Goal: Information Seeking & Learning: Learn about a topic

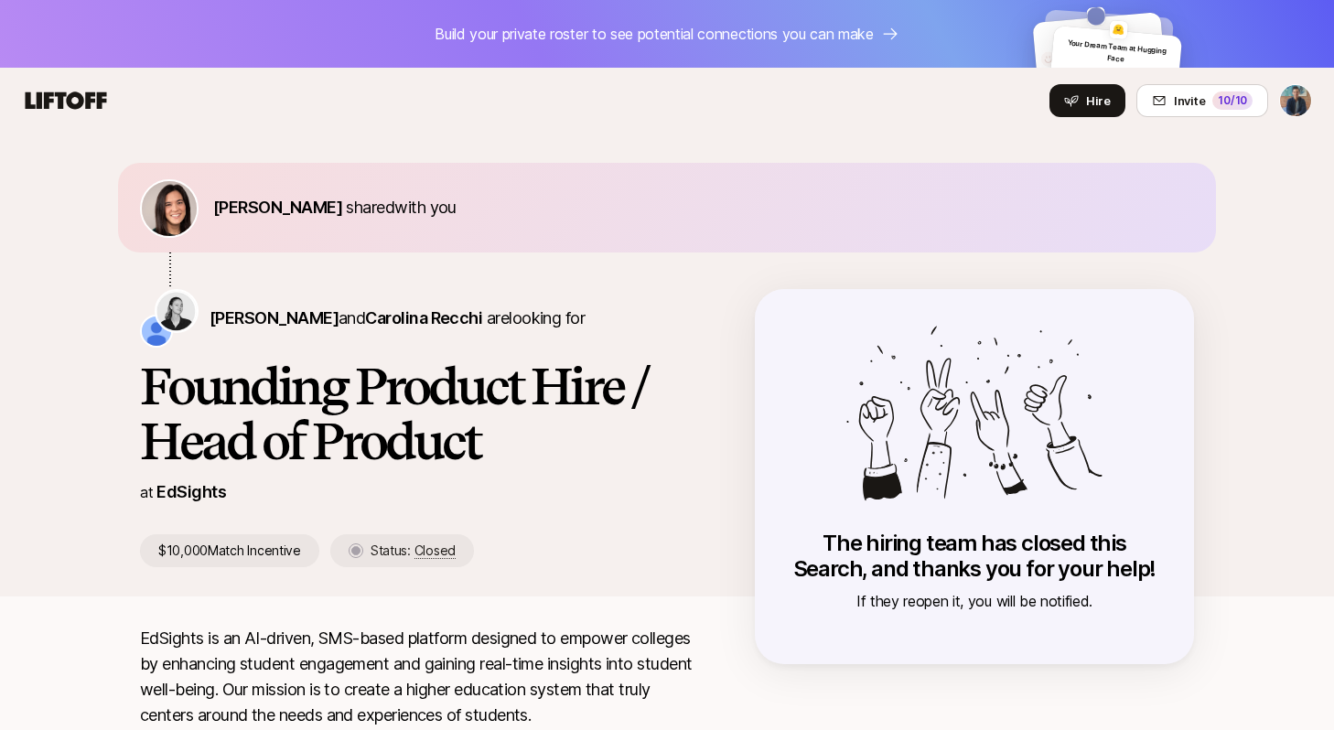
click at [89, 94] on icon at bounding box center [66, 99] width 81 height 17
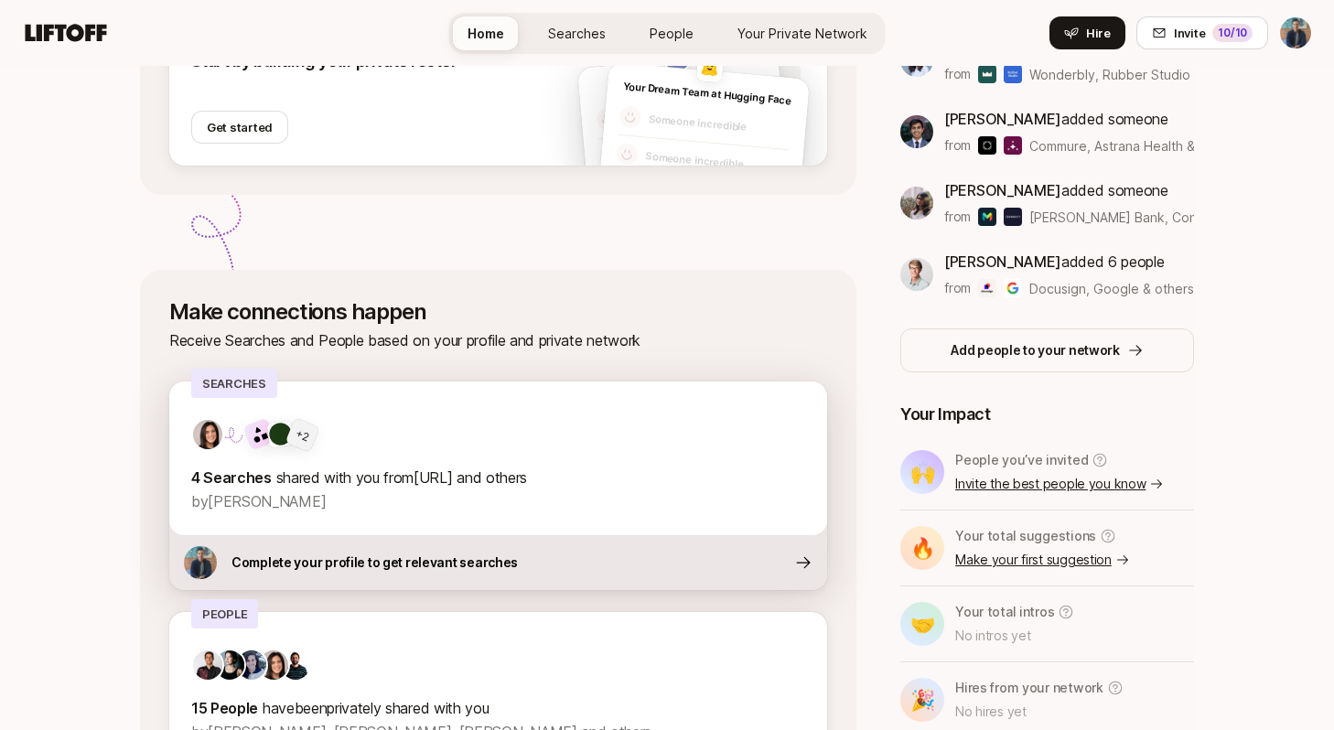
scroll to position [598, 0]
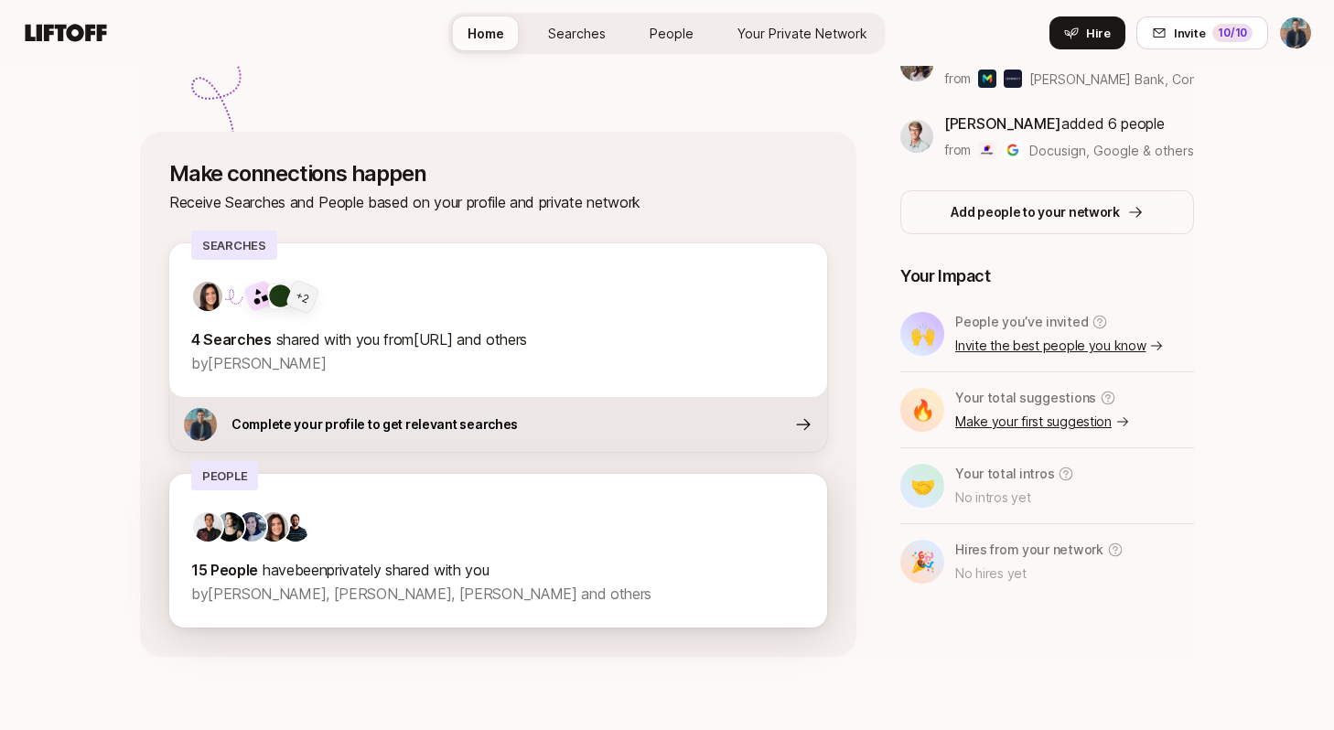
click at [413, 589] on span "by Fawzi Itani, Cassandra Marketos, Barrie Tovar and others" at bounding box center [421, 593] width 460 height 18
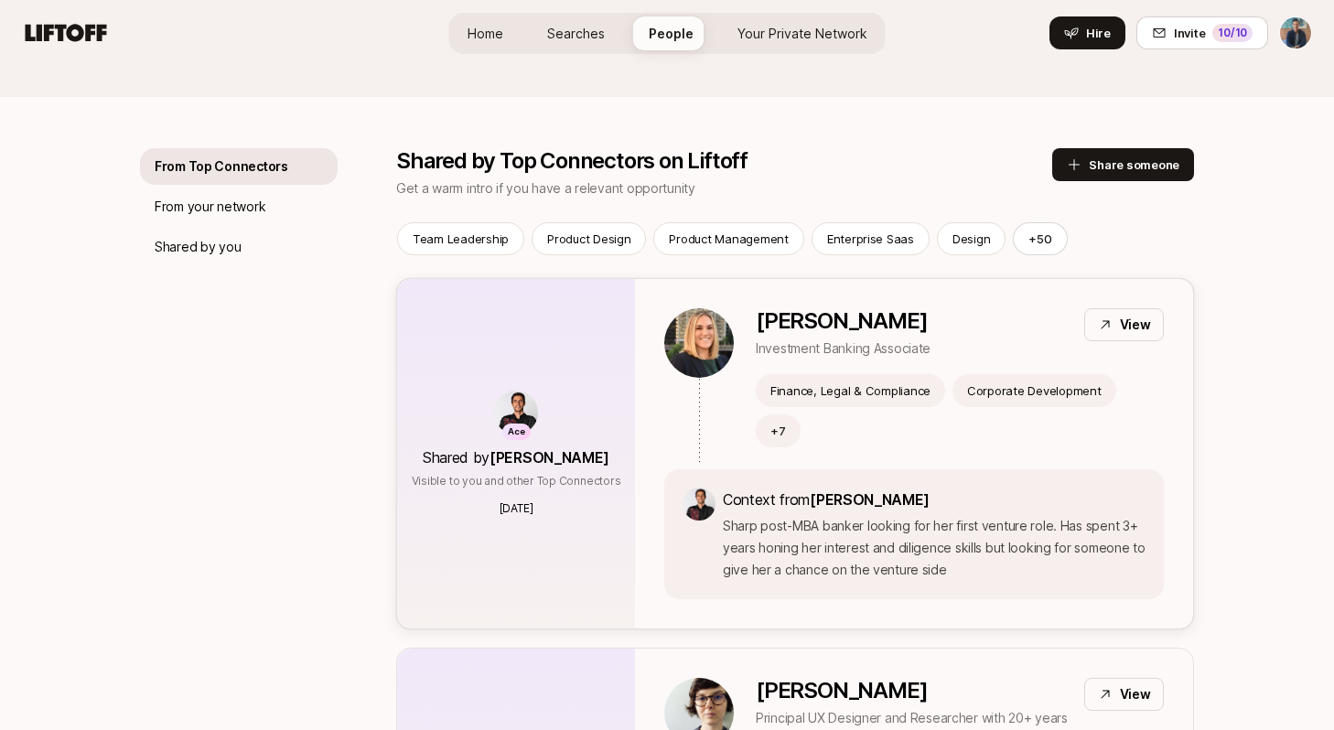
scroll to position [294, 0]
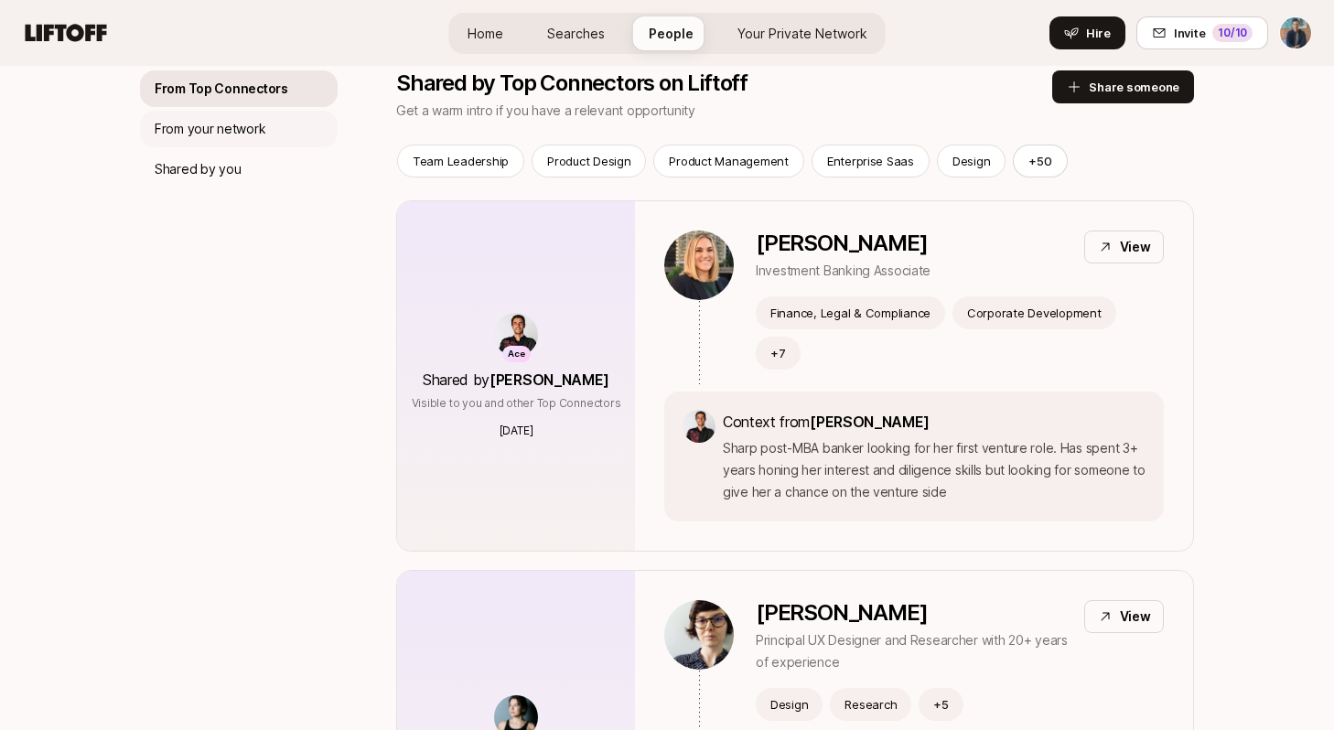
click at [272, 129] on div "From your network" at bounding box center [239, 129] width 198 height 37
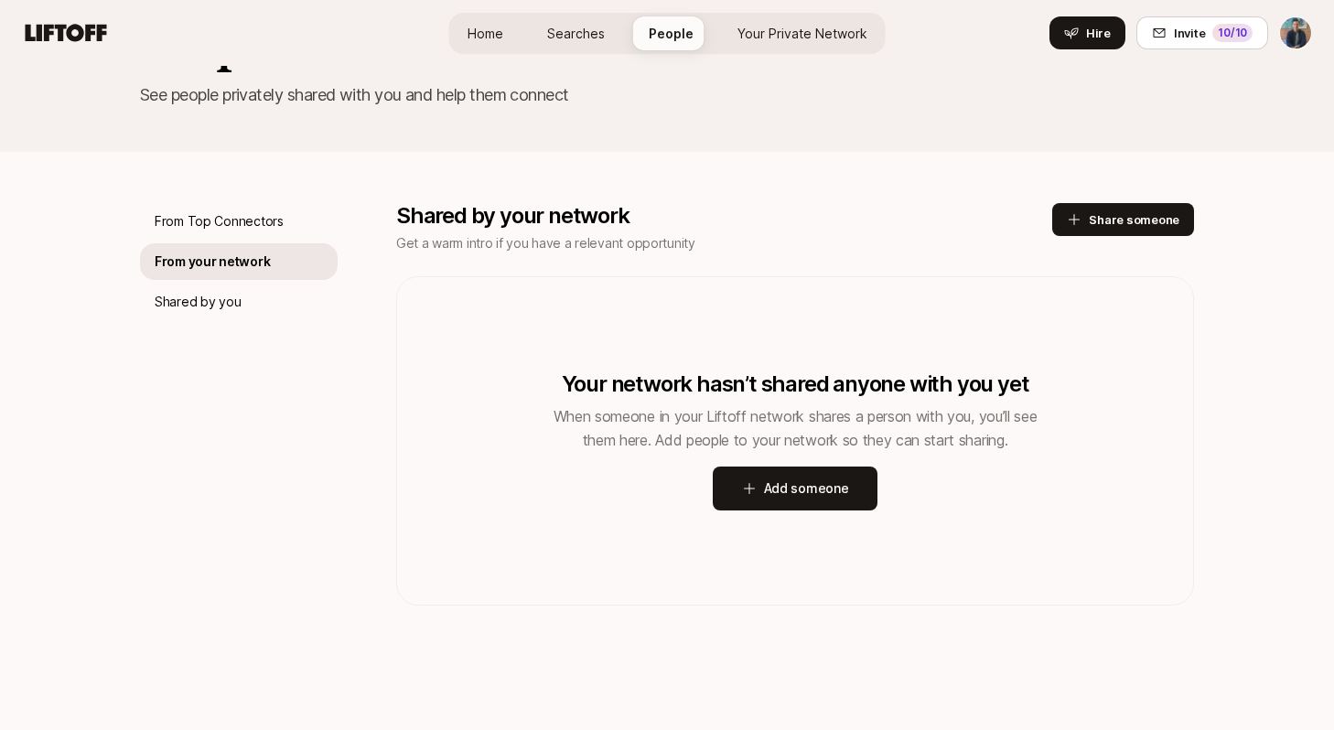
scroll to position [161, 0]
click at [226, 234] on div "From Top Connectors" at bounding box center [239, 221] width 198 height 37
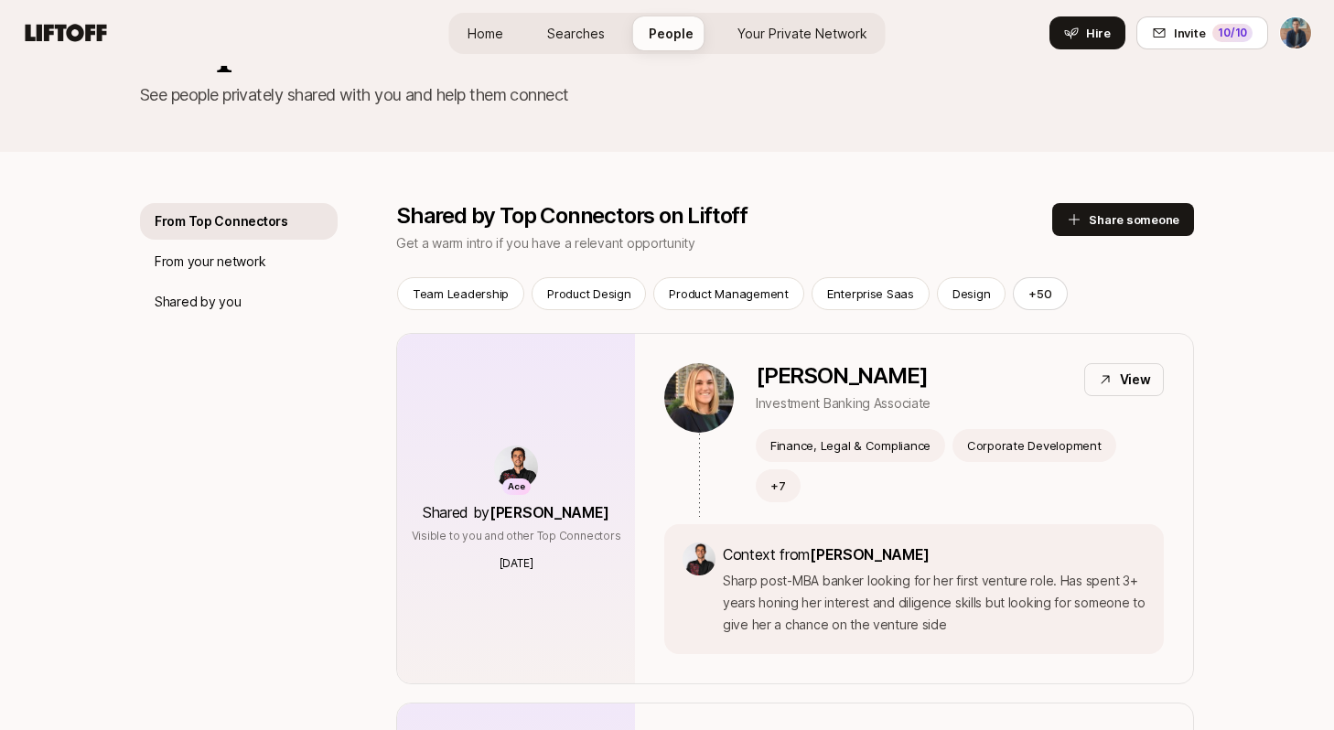
click at [581, 39] on span "Searches" at bounding box center [576, 33] width 58 height 19
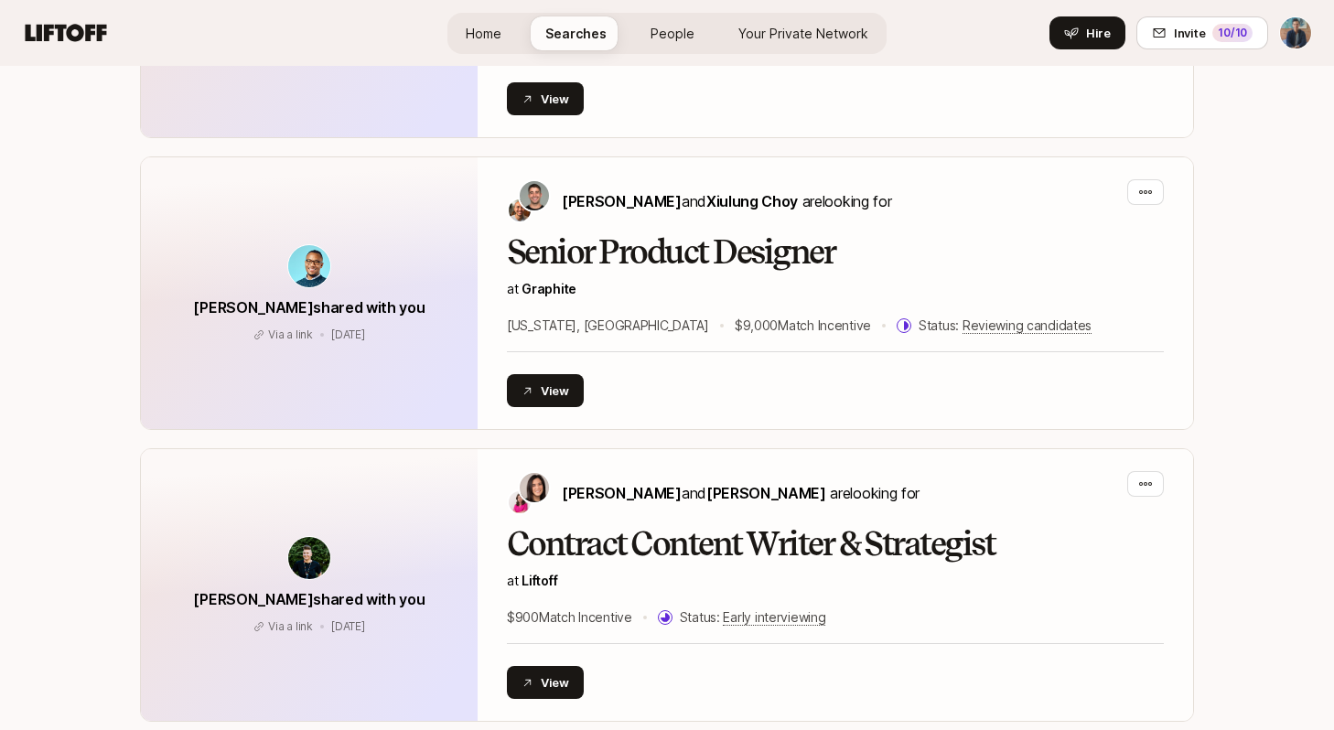
scroll to position [2393, 0]
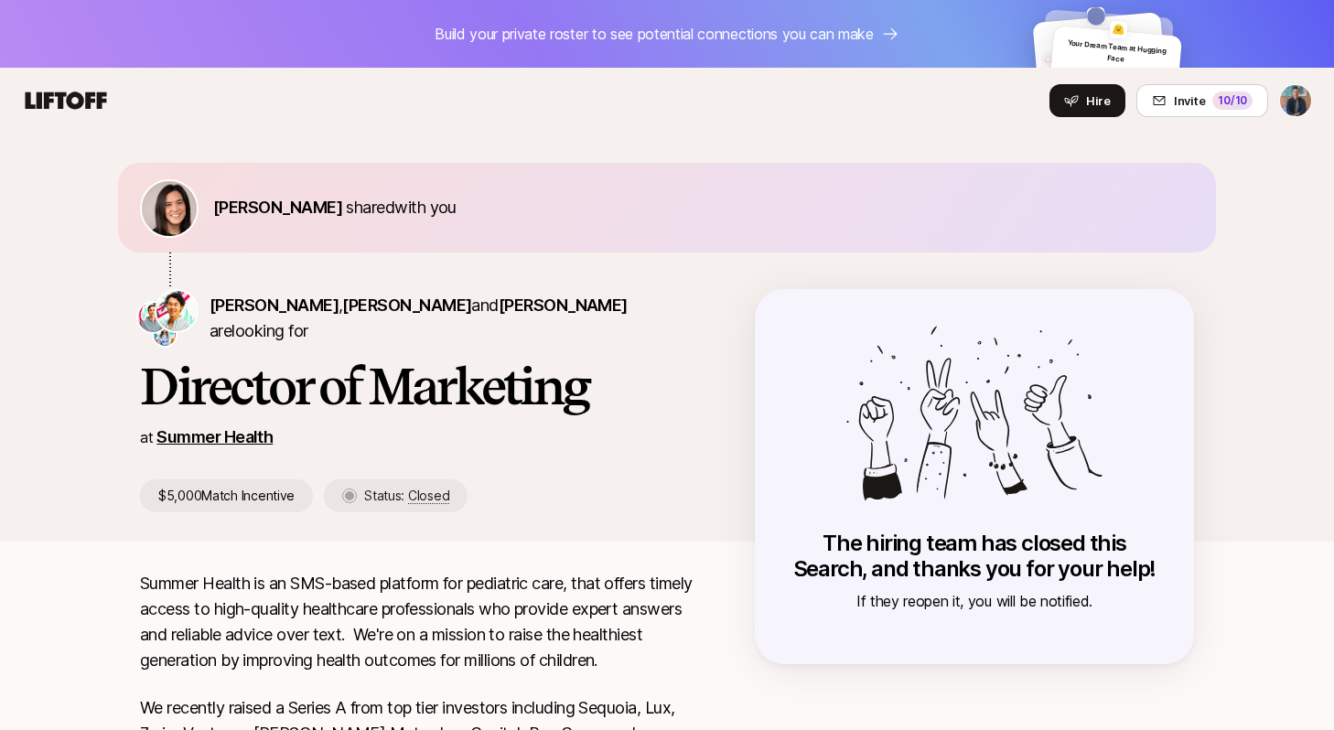
click at [257, 434] on link "Summer Health" at bounding box center [214, 436] width 116 height 19
